Goal: Task Accomplishment & Management: Use online tool/utility

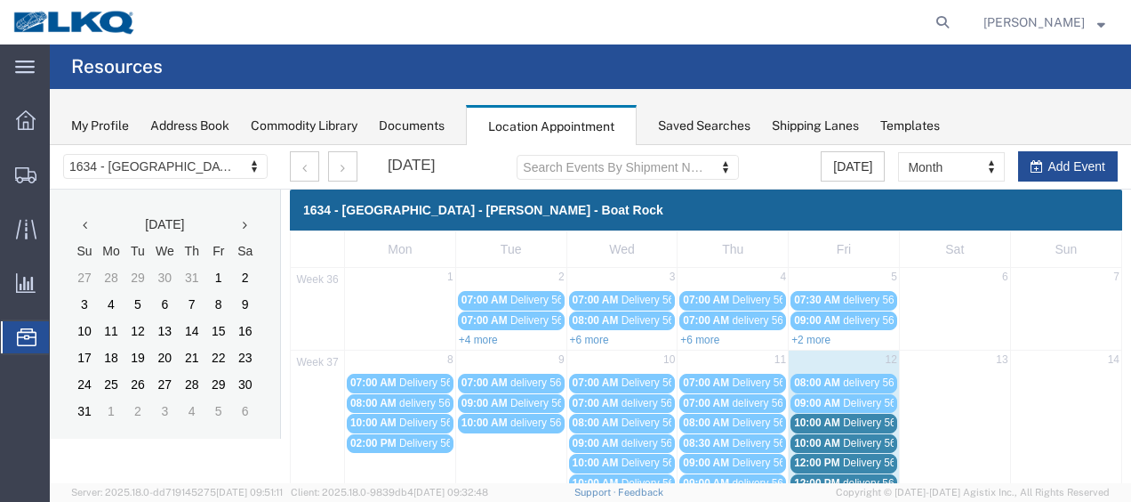
scroll to position [102, 0]
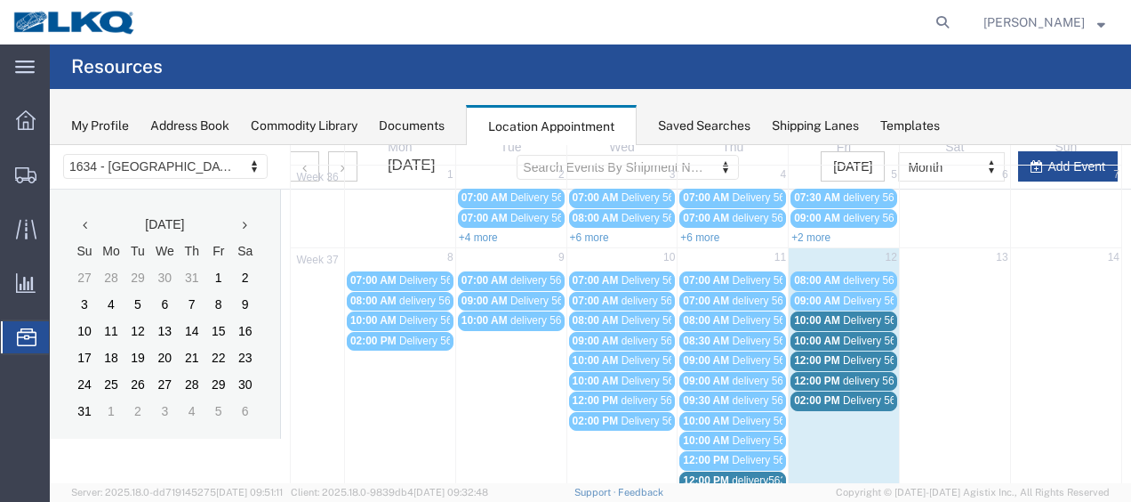
drag, startPoint x: 50, startPoint y: 145, endPoint x: 845, endPoint y: 395, distance: 833.4
click at [845, 395] on span "Delivery 56684292" at bounding box center [887, 400] width 88 height 12
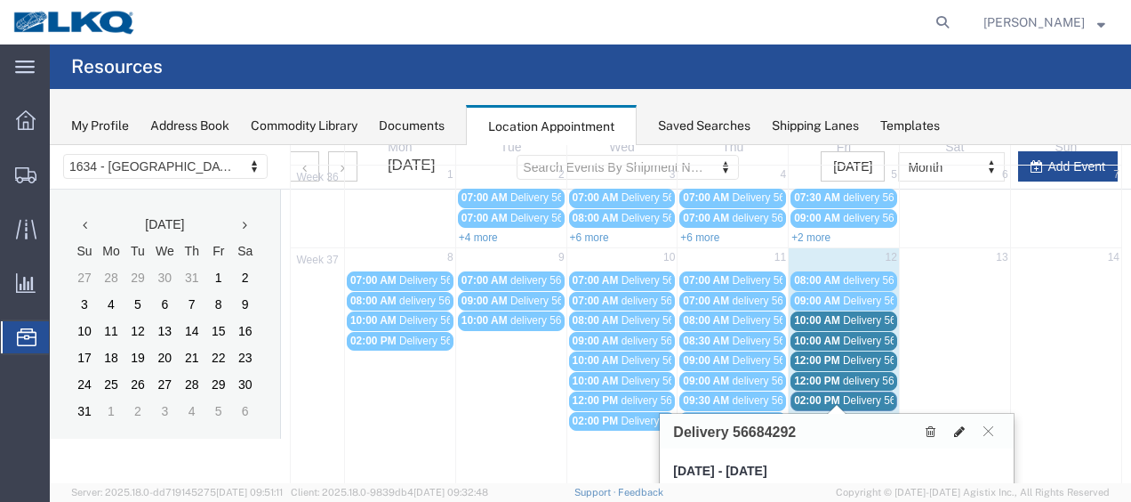
click at [960, 427] on icon at bounding box center [959, 431] width 11 height 12
select select "1"
select select
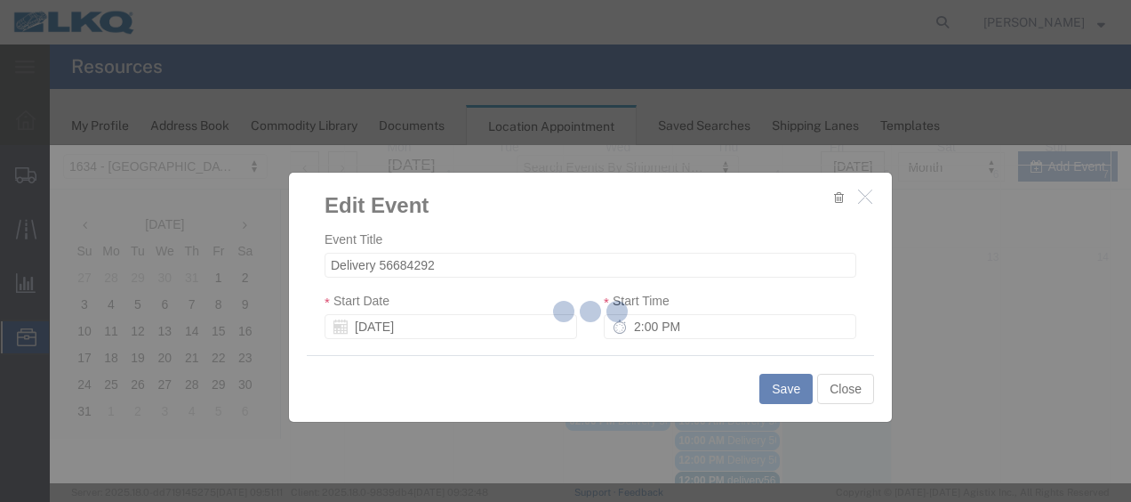
click at [880, 337] on div at bounding box center [590, 314] width 1081 height 338
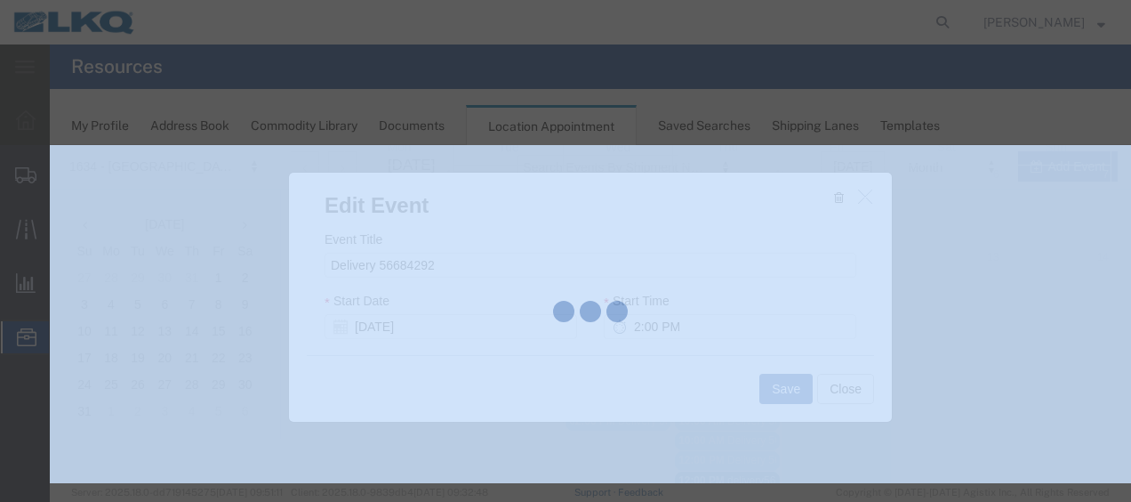
click at [880, 337] on div at bounding box center [590, 314] width 1081 height 338
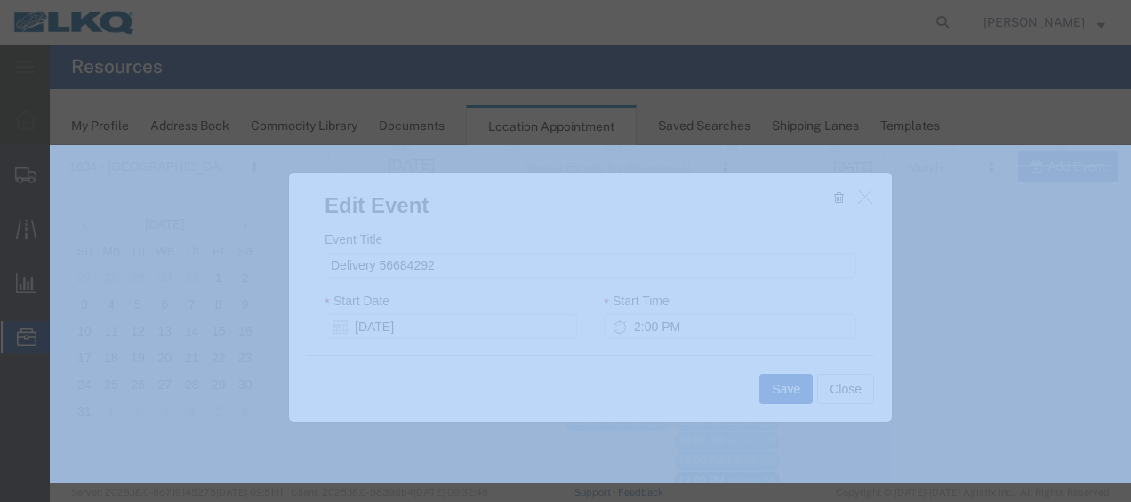
select select
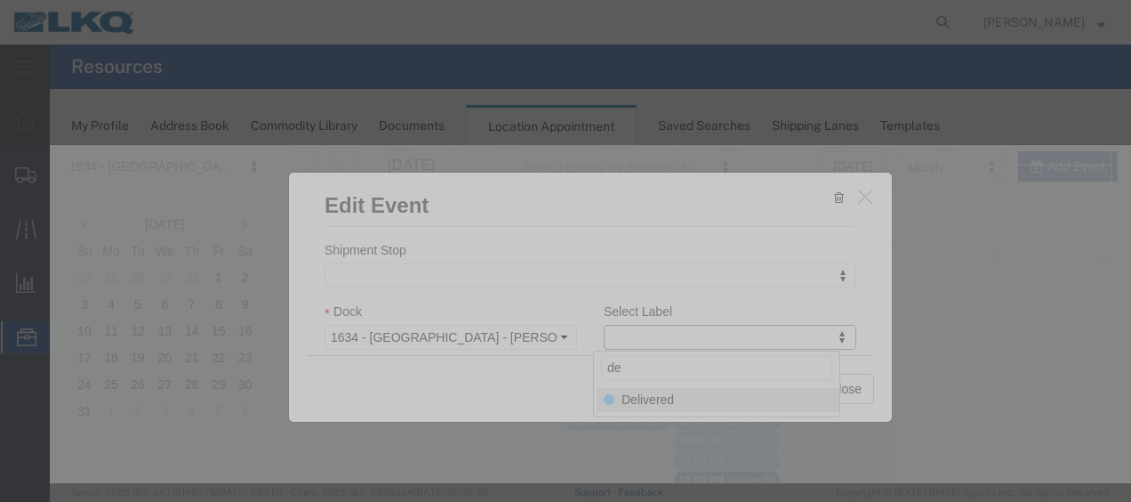
type input "de"
select select "40"
click at [790, 385] on button "Save" at bounding box center [785, 389] width 53 height 30
